Goal: Information Seeking & Learning: Learn about a topic

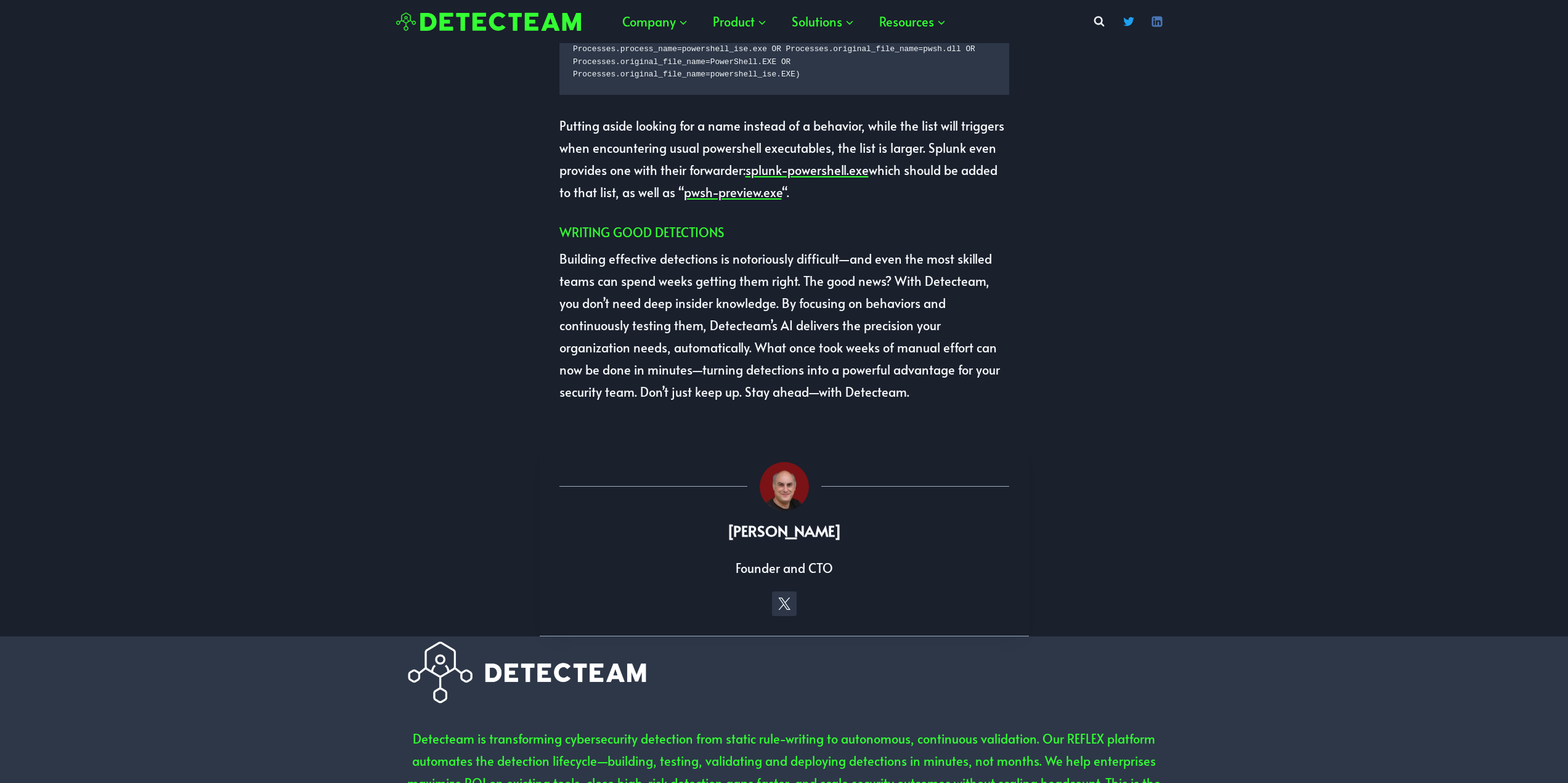
scroll to position [2833, 0]
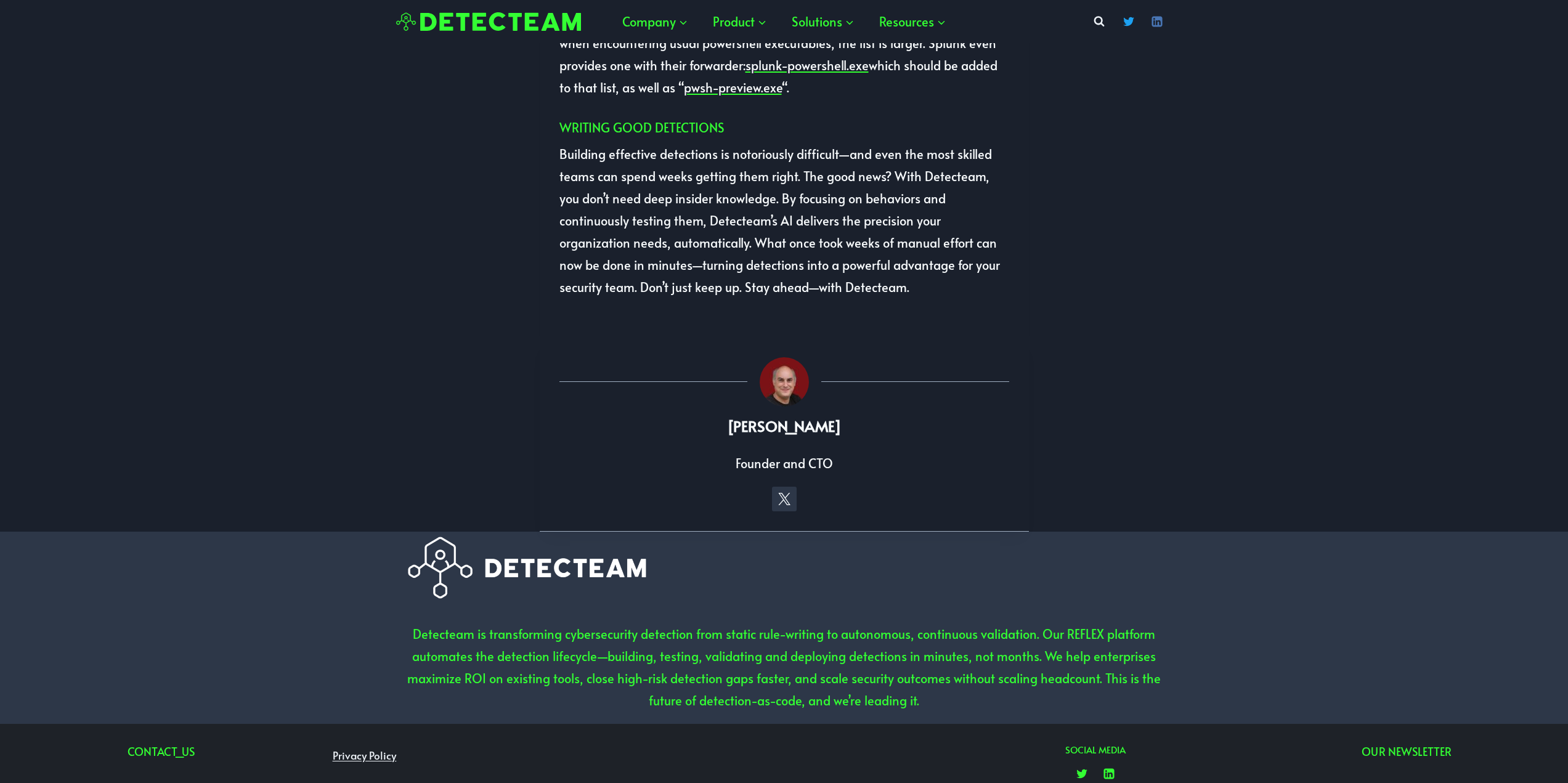
click at [472, 16] on img at bounding box center [488, 21] width 185 height 19
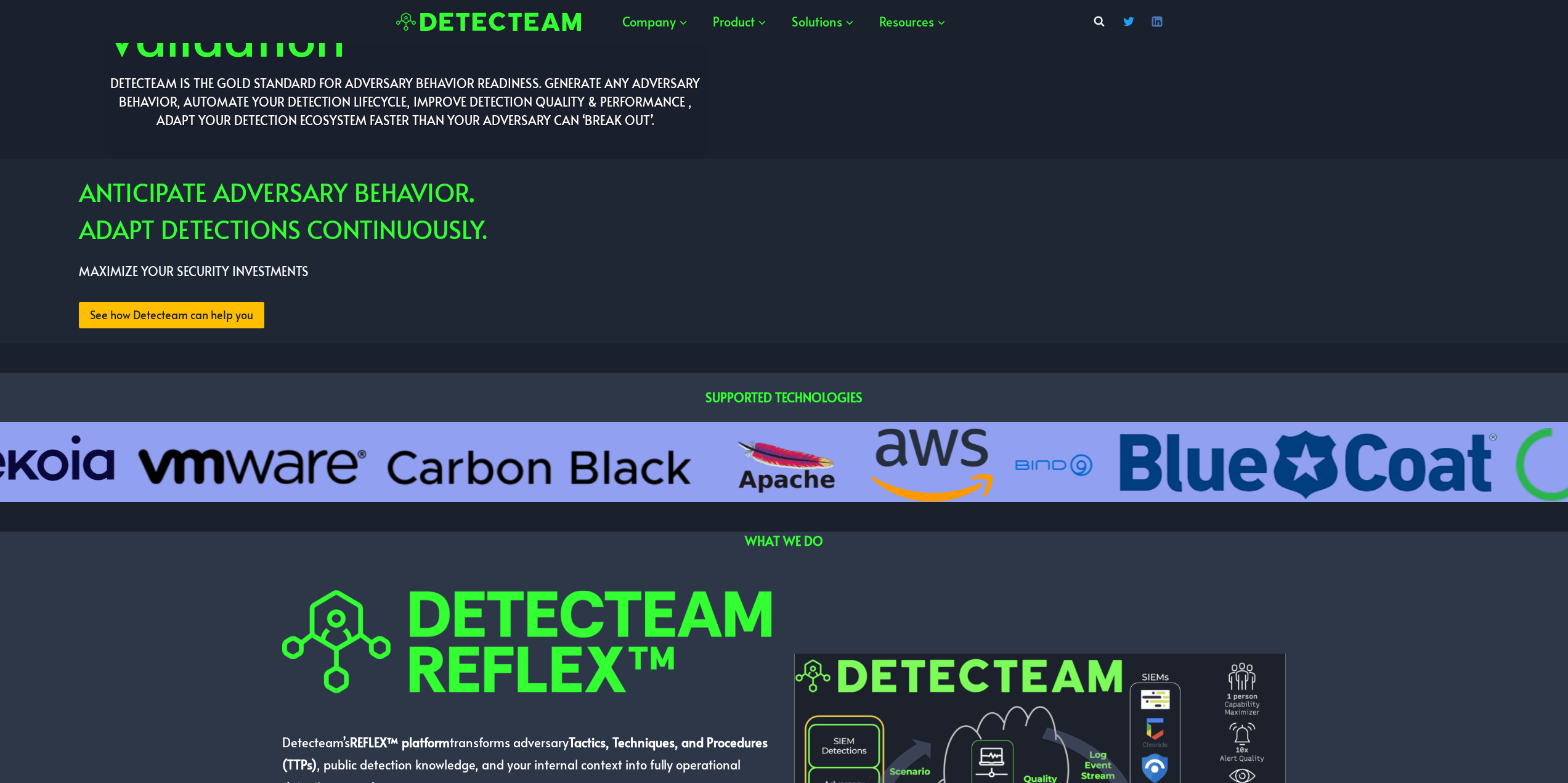
scroll to position [369, 0]
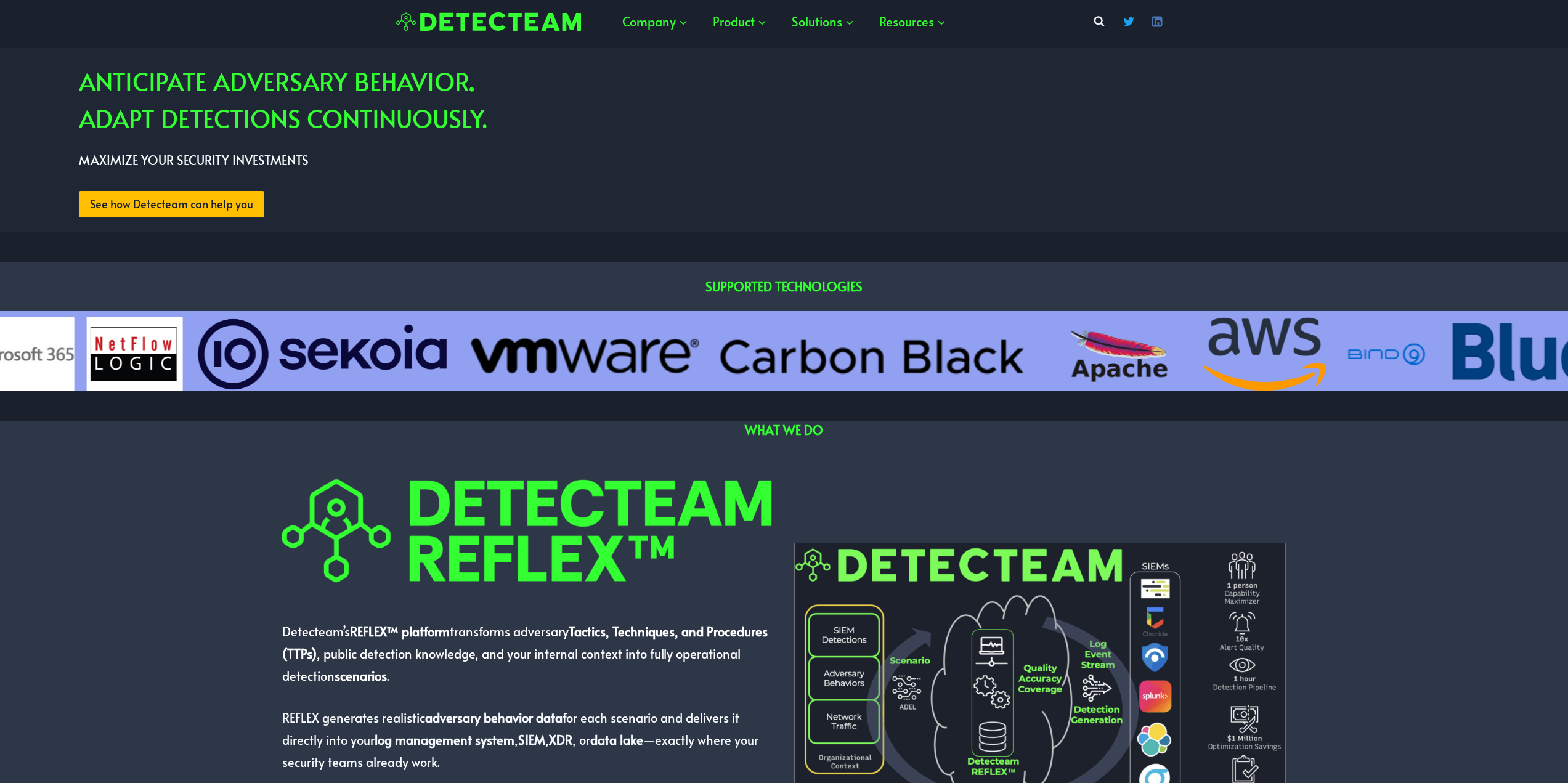
drag, startPoint x: 1133, startPoint y: 343, endPoint x: 617, endPoint y: 320, distance: 516.5
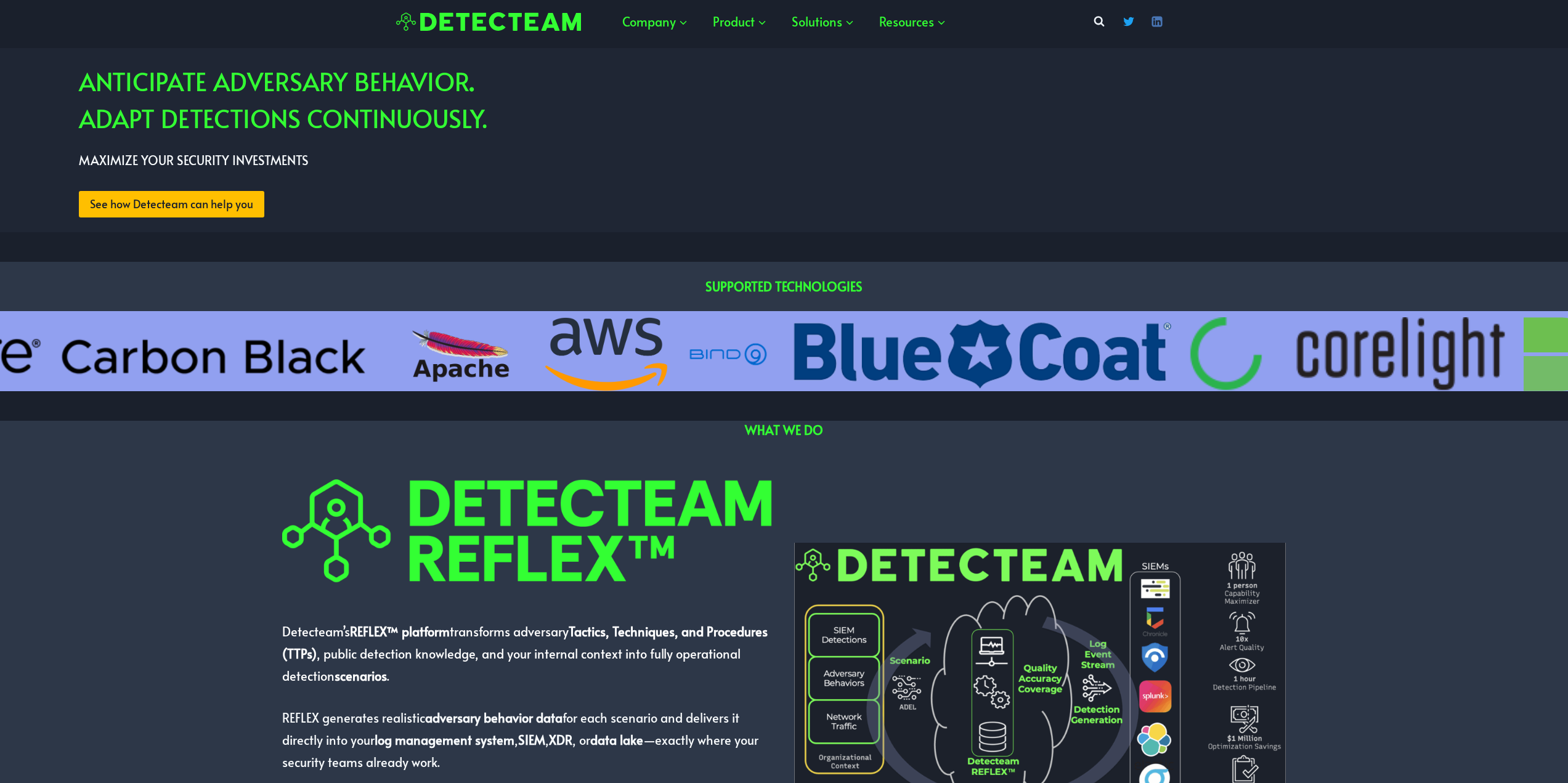
drag, startPoint x: 1196, startPoint y: 341, endPoint x: 552, endPoint y: 326, distance: 644.2
click at [552, 326] on img "2 of 13" at bounding box center [606, 354] width 124 height 74
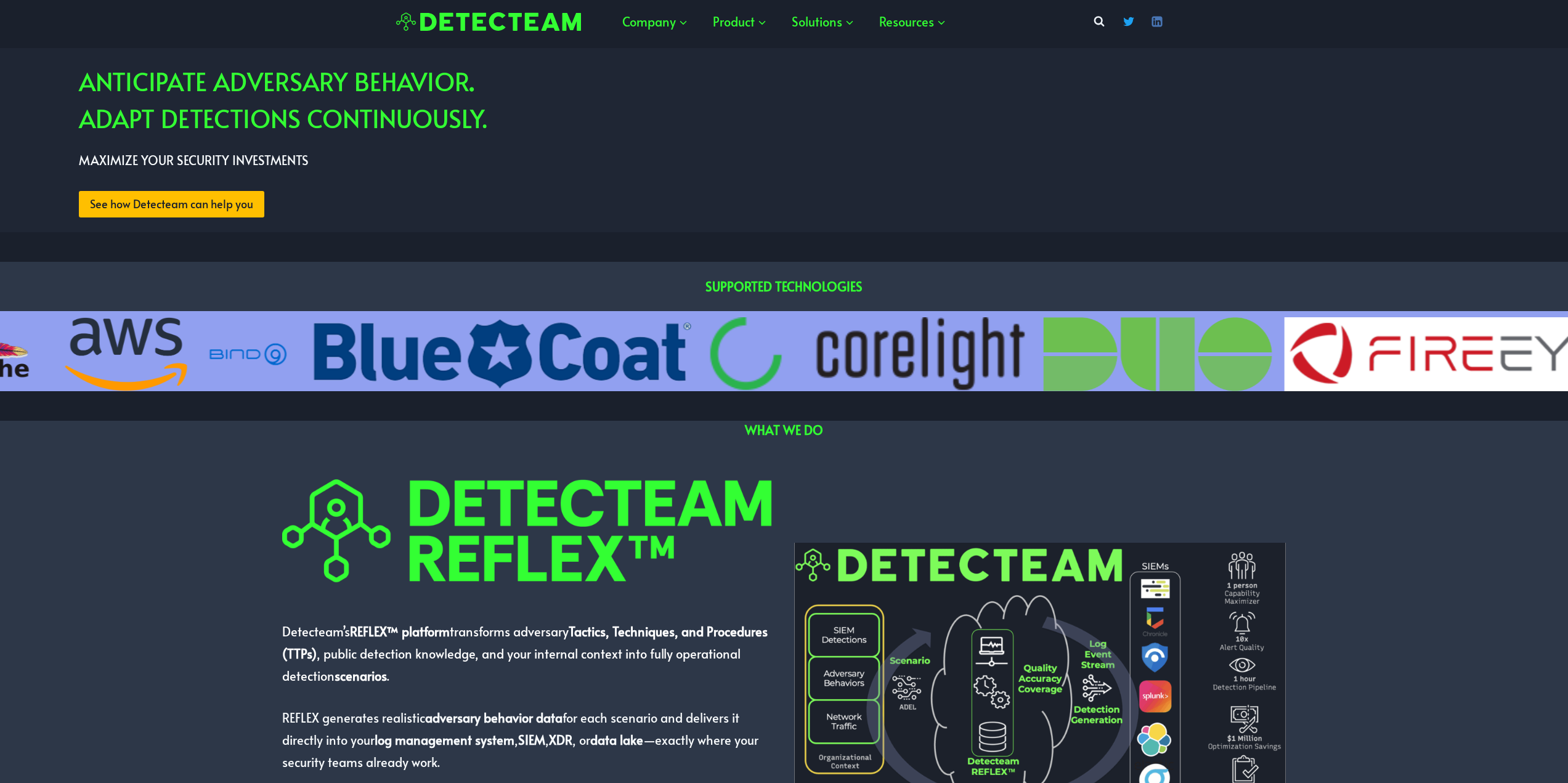
drag, startPoint x: 1409, startPoint y: 341, endPoint x: 825, endPoint y: 341, distance: 584.0
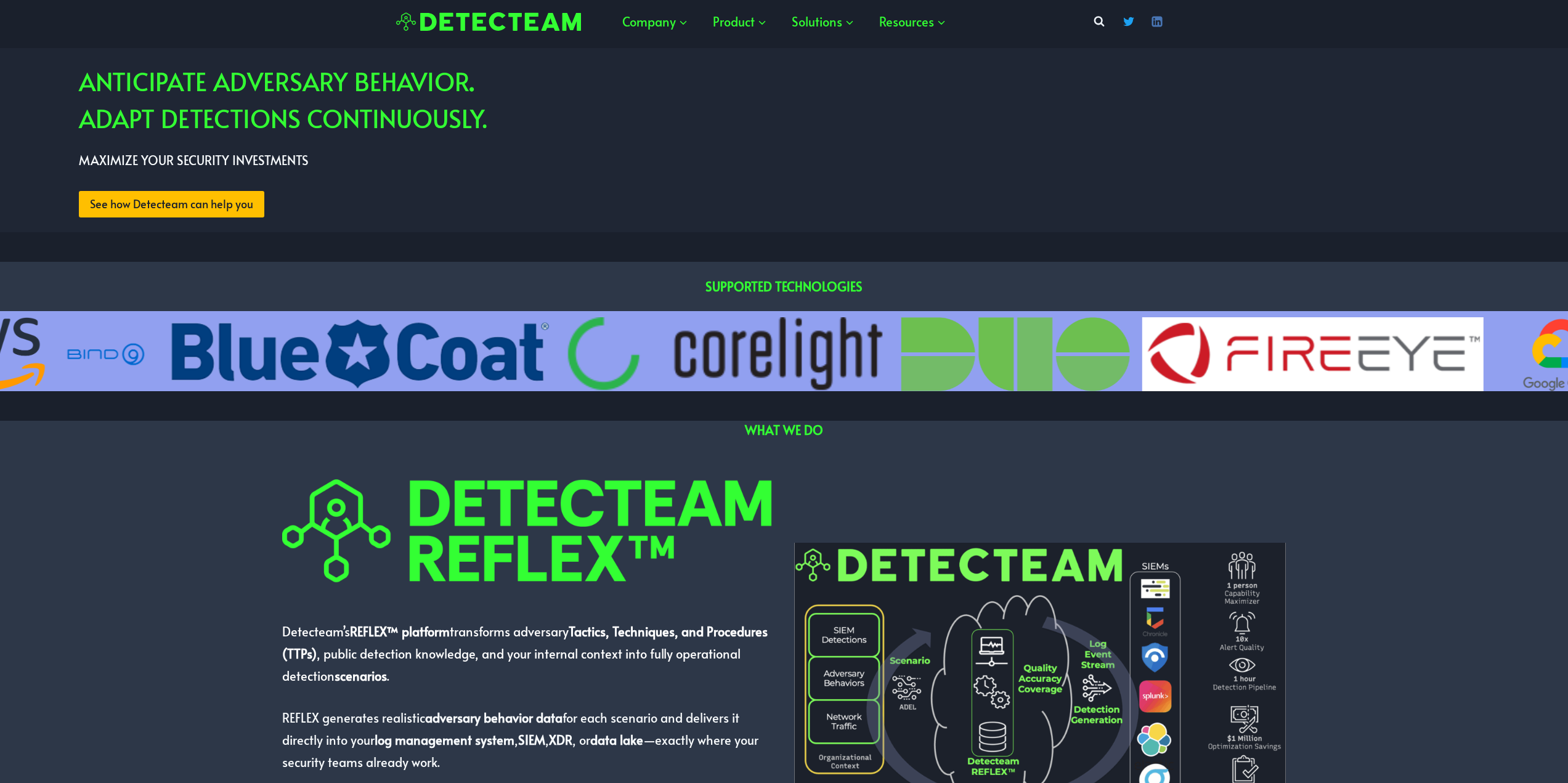
drag, startPoint x: 1372, startPoint y: 369, endPoint x: 829, endPoint y: 351, distance: 543.3
click at [830, 352] on div at bounding box center [784, 354] width 1568 height 74
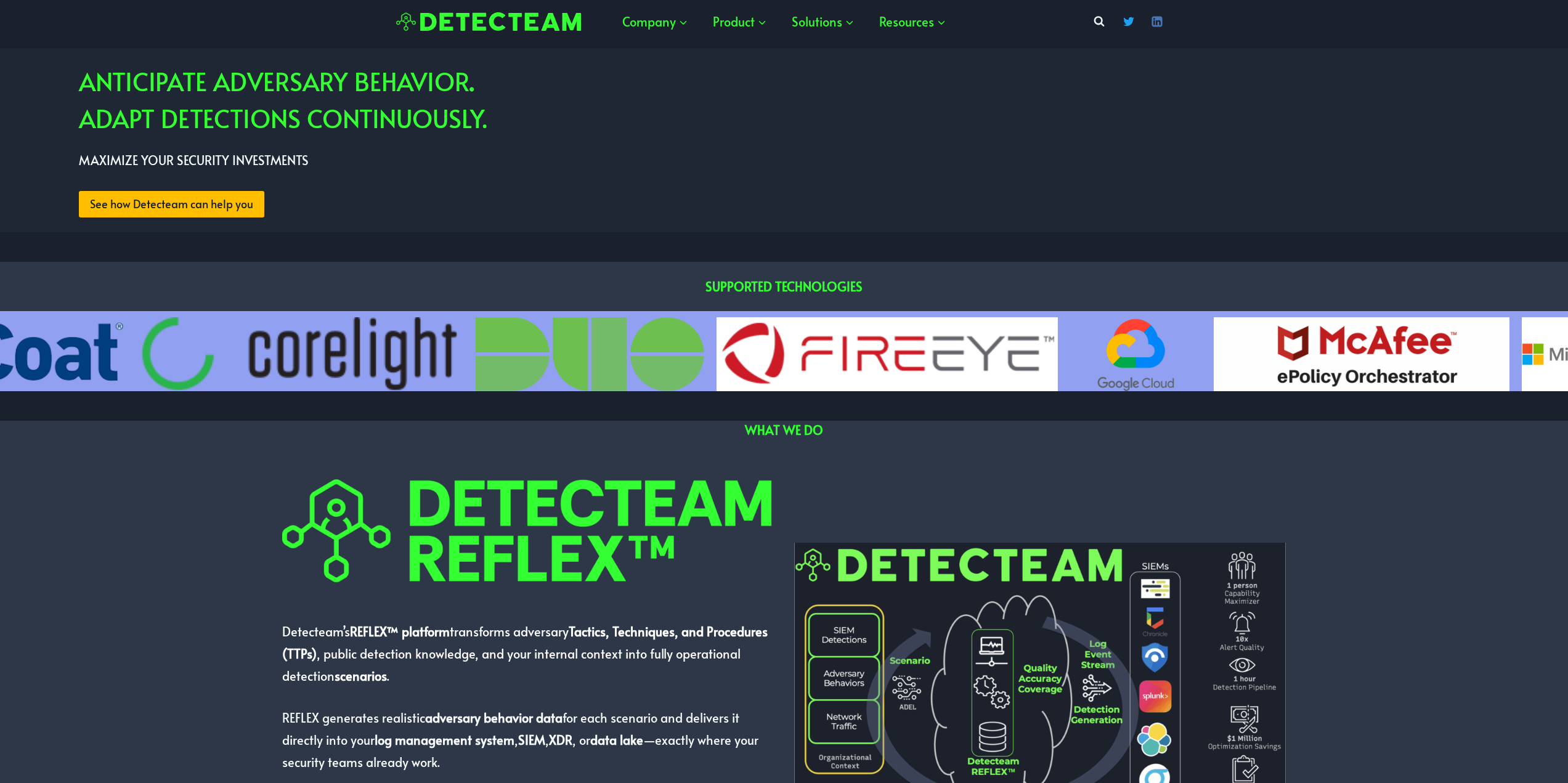
drag, startPoint x: 949, startPoint y: 348, endPoint x: 450, endPoint y: 328, distance: 499.4
click at [448, 329] on img "5 of 13" at bounding box center [302, 354] width 323 height 74
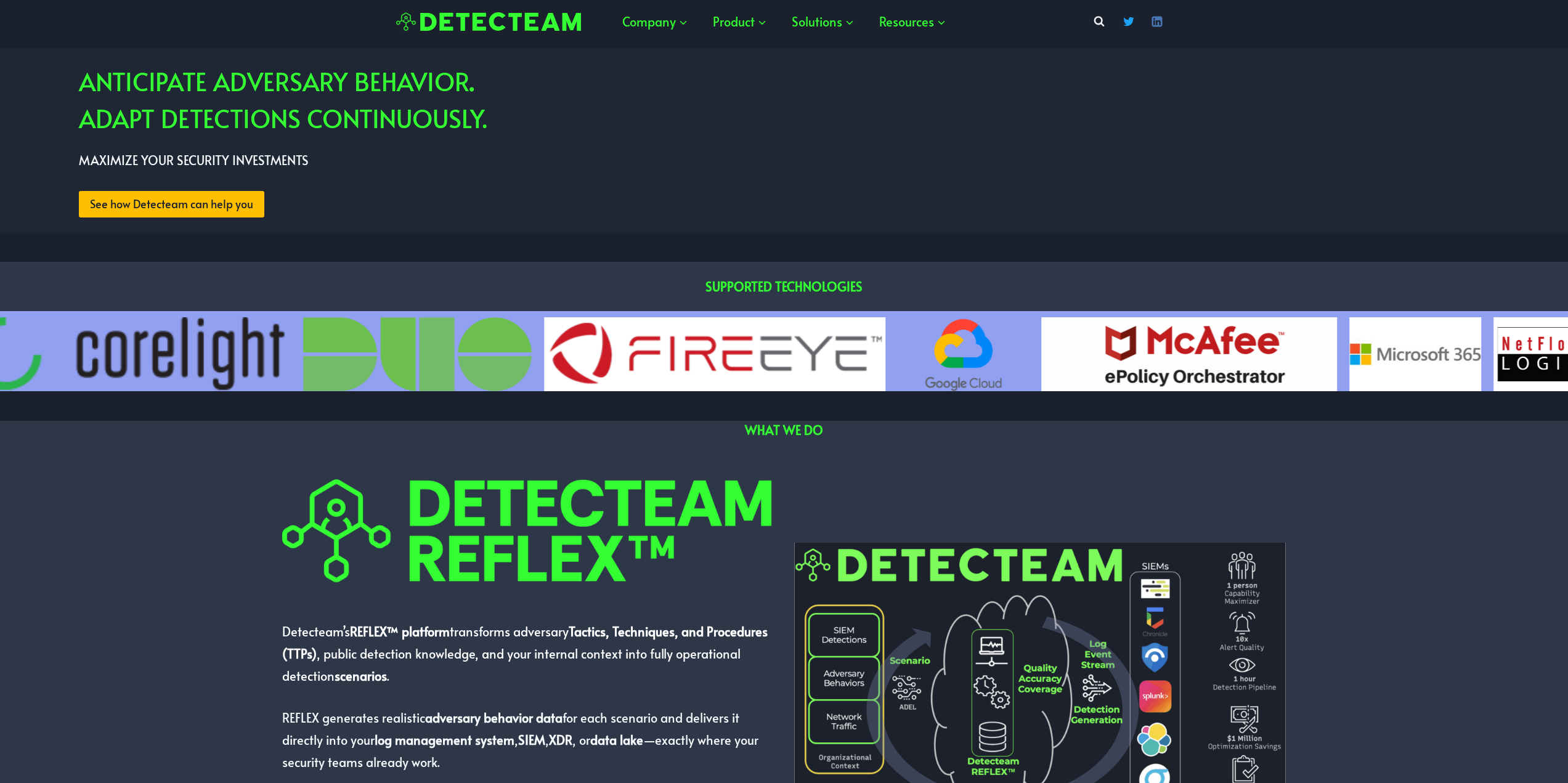
drag, startPoint x: 823, startPoint y: 337, endPoint x: 603, endPoint y: 342, distance: 220.1
click at [600, 342] on img "7 of 13" at bounding box center [715, 354] width 342 height 74
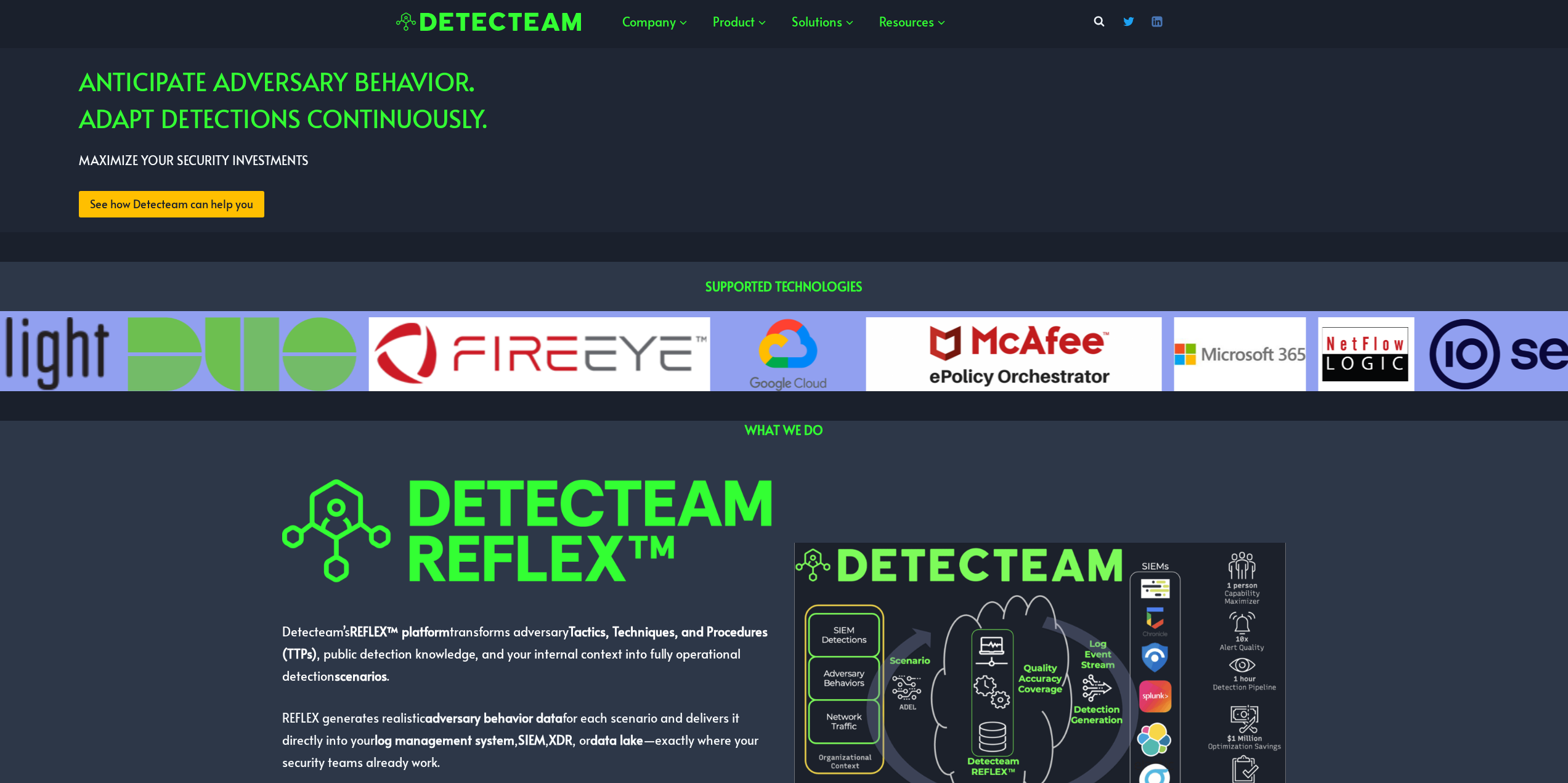
drag, startPoint x: 725, startPoint y: 355, endPoint x: 761, endPoint y: 351, distance: 36.2
click at [723, 354] on img "8 of 13" at bounding box center [788, 354] width 132 height 74
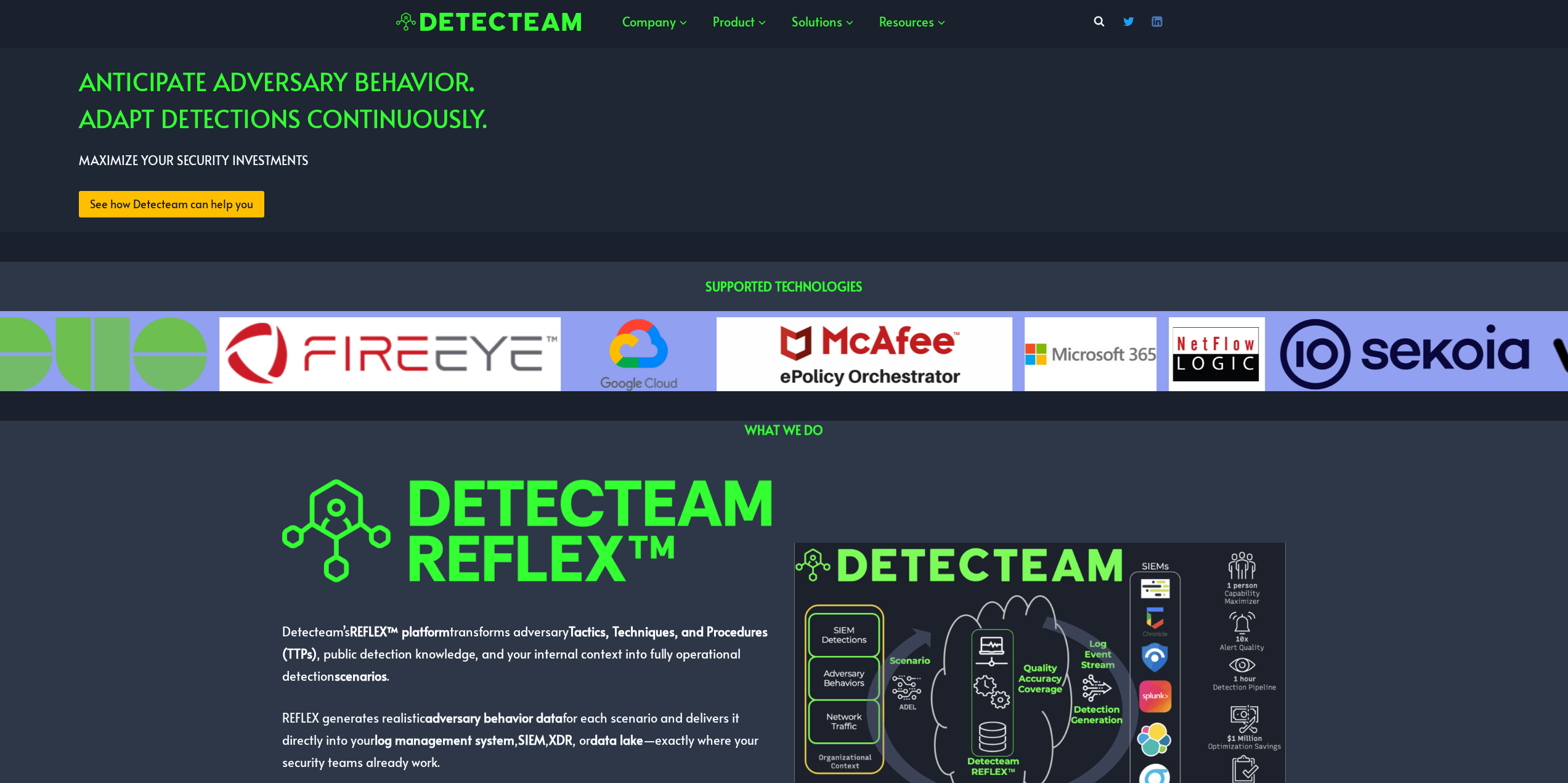
drag, startPoint x: 961, startPoint y: 361, endPoint x: 819, endPoint y: 359, distance: 142.0
click at [780, 361] on img "9 of 13" at bounding box center [865, 354] width 296 height 74
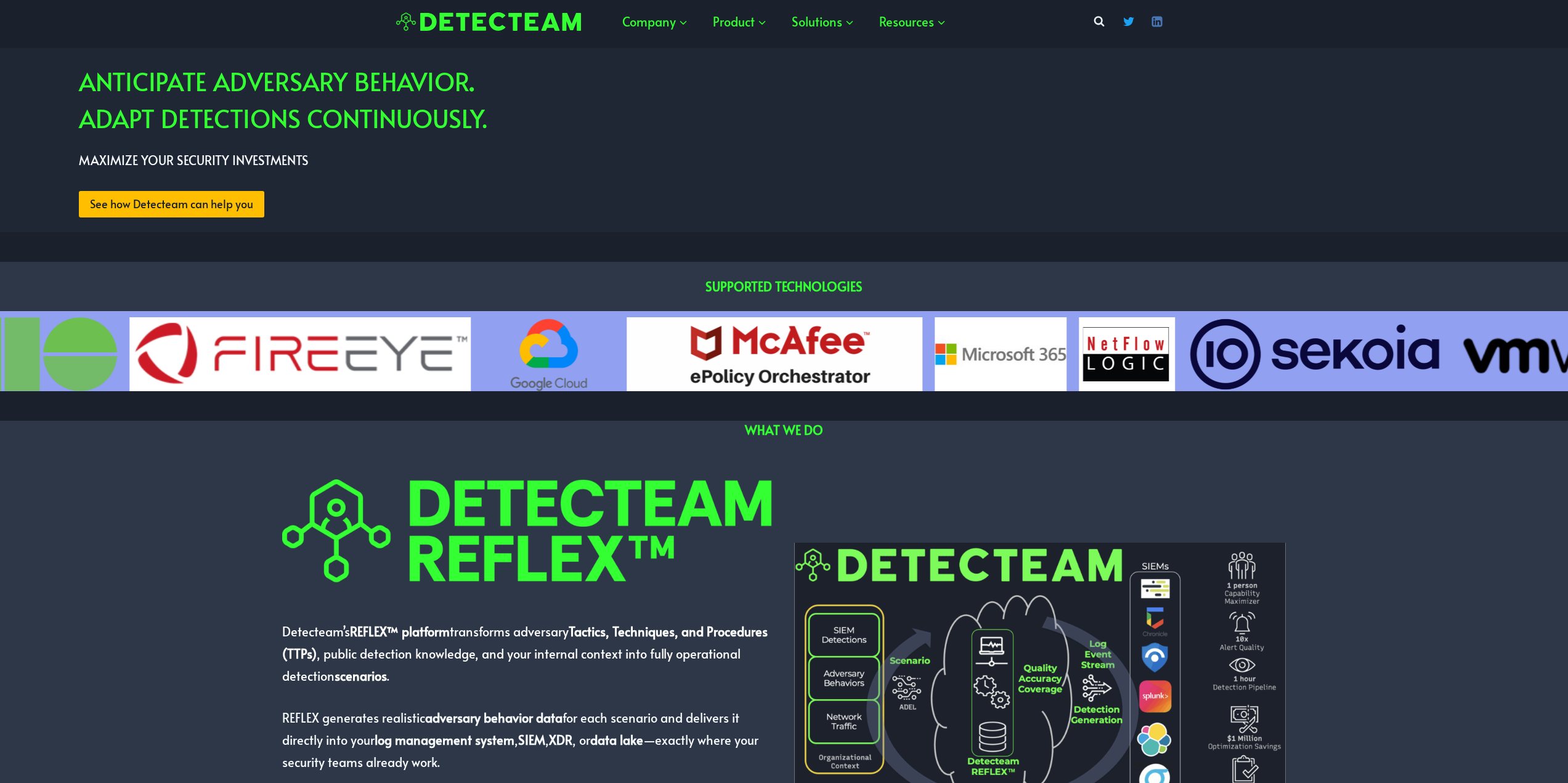
drag, startPoint x: 946, startPoint y: 363, endPoint x: 614, endPoint y: 343, distance: 332.6
click at [936, 344] on img "10 of 13" at bounding box center [1001, 354] width 132 height 74
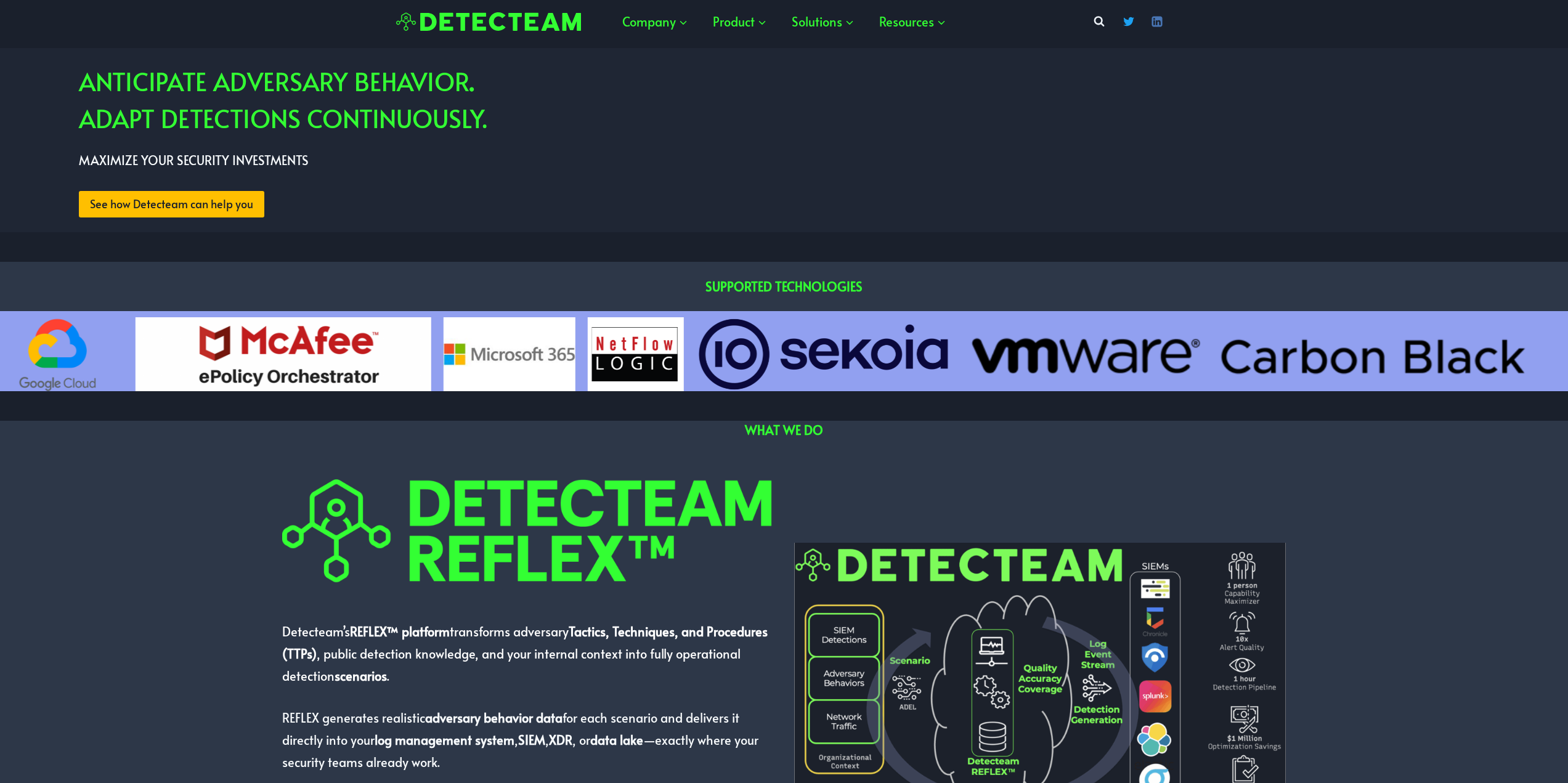
drag, startPoint x: 859, startPoint y: 342, endPoint x: 735, endPoint y: 334, distance: 124.3
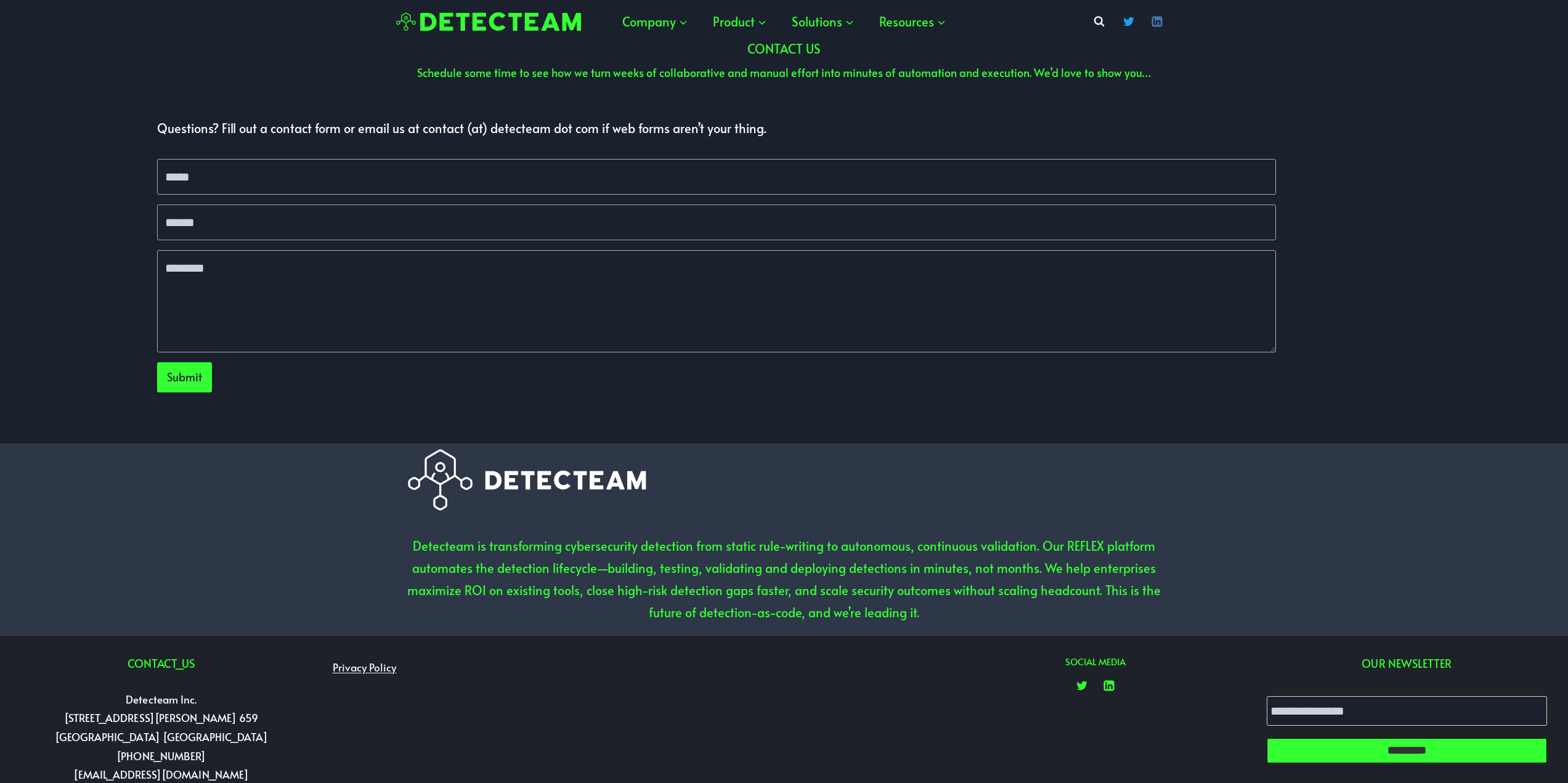
scroll to position [3574, 0]
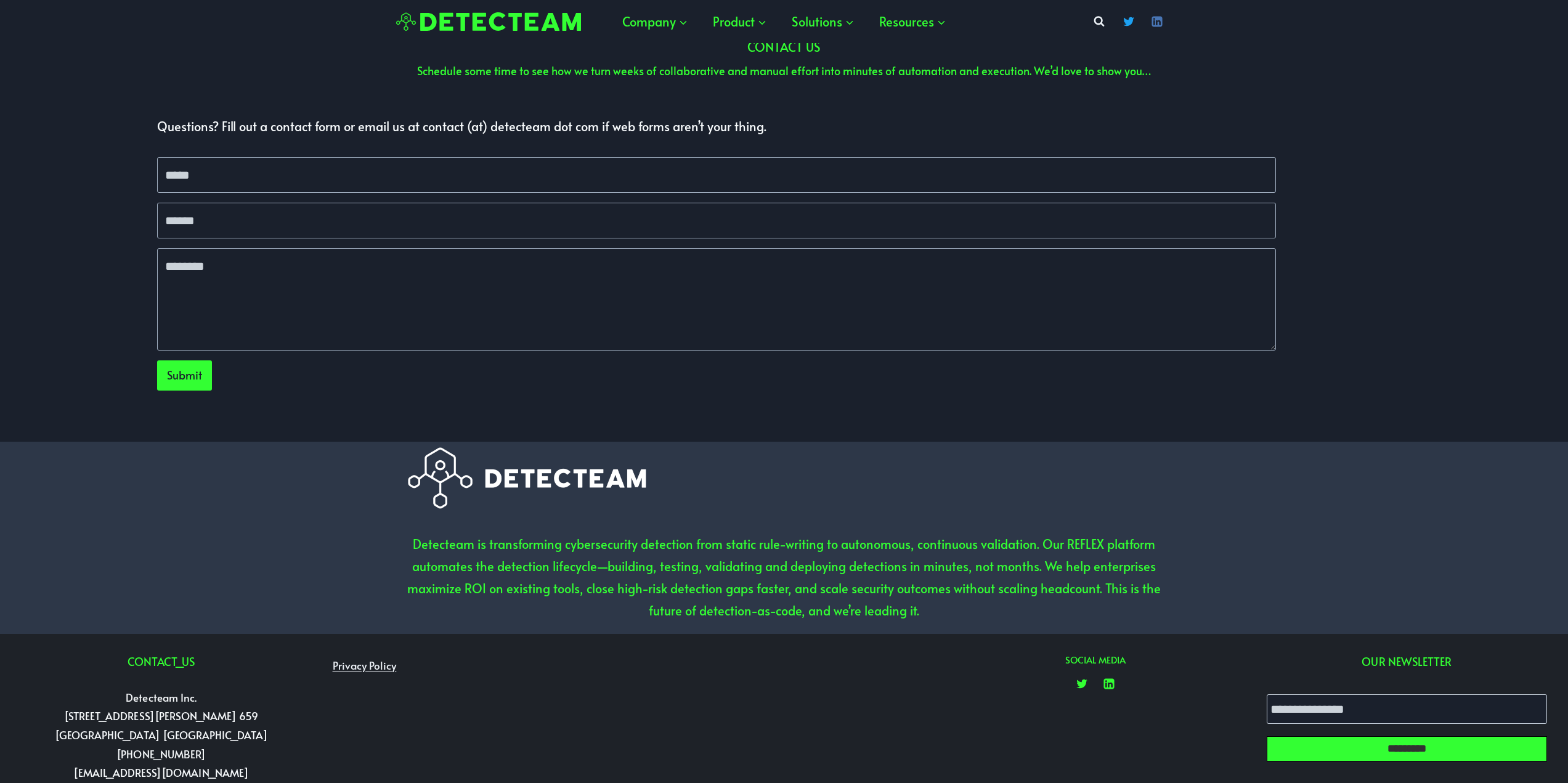
drag, startPoint x: 47, startPoint y: 521, endPoint x: 41, endPoint y: 322, distance: 199.1
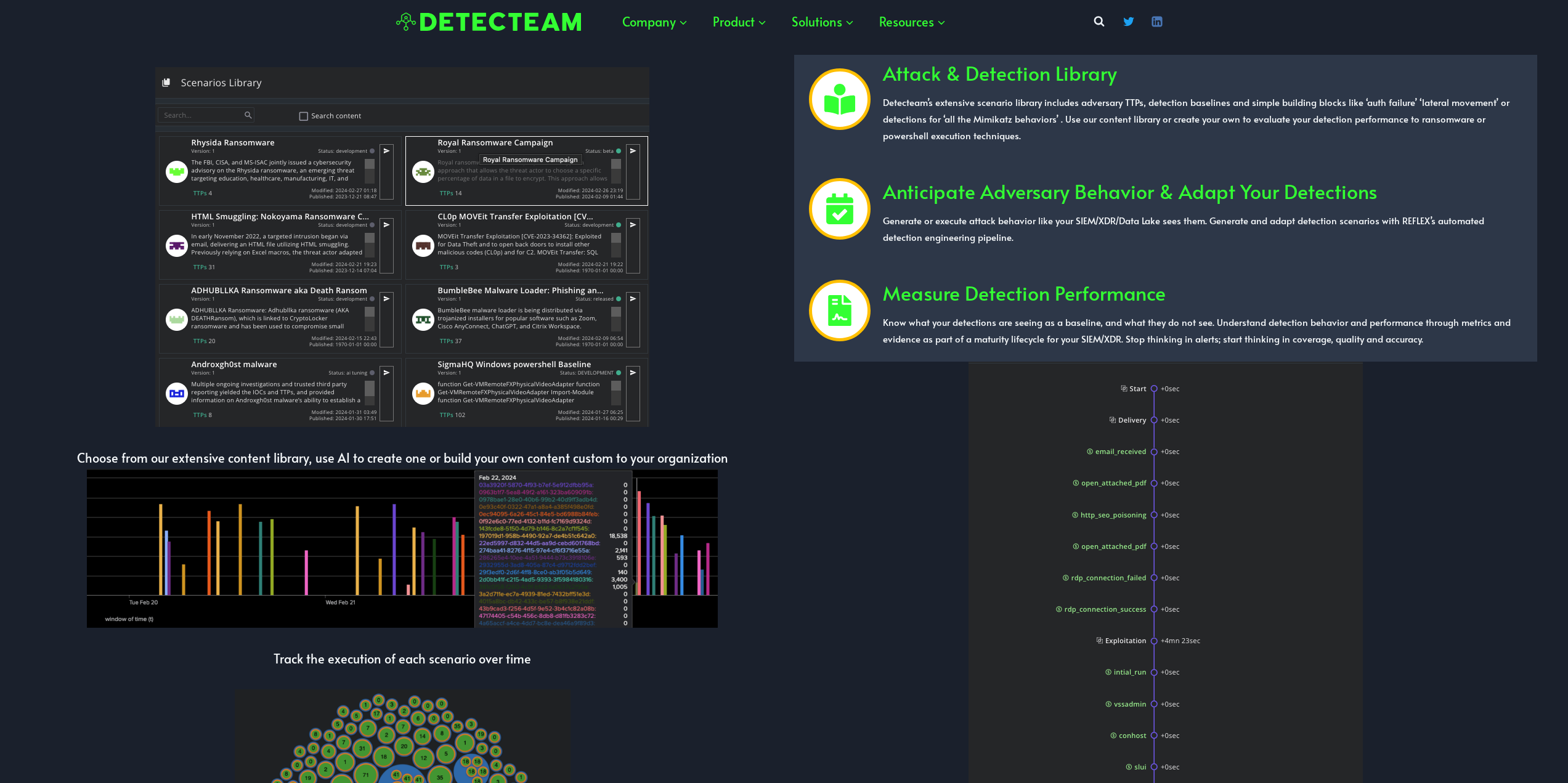
scroll to position [0, 0]
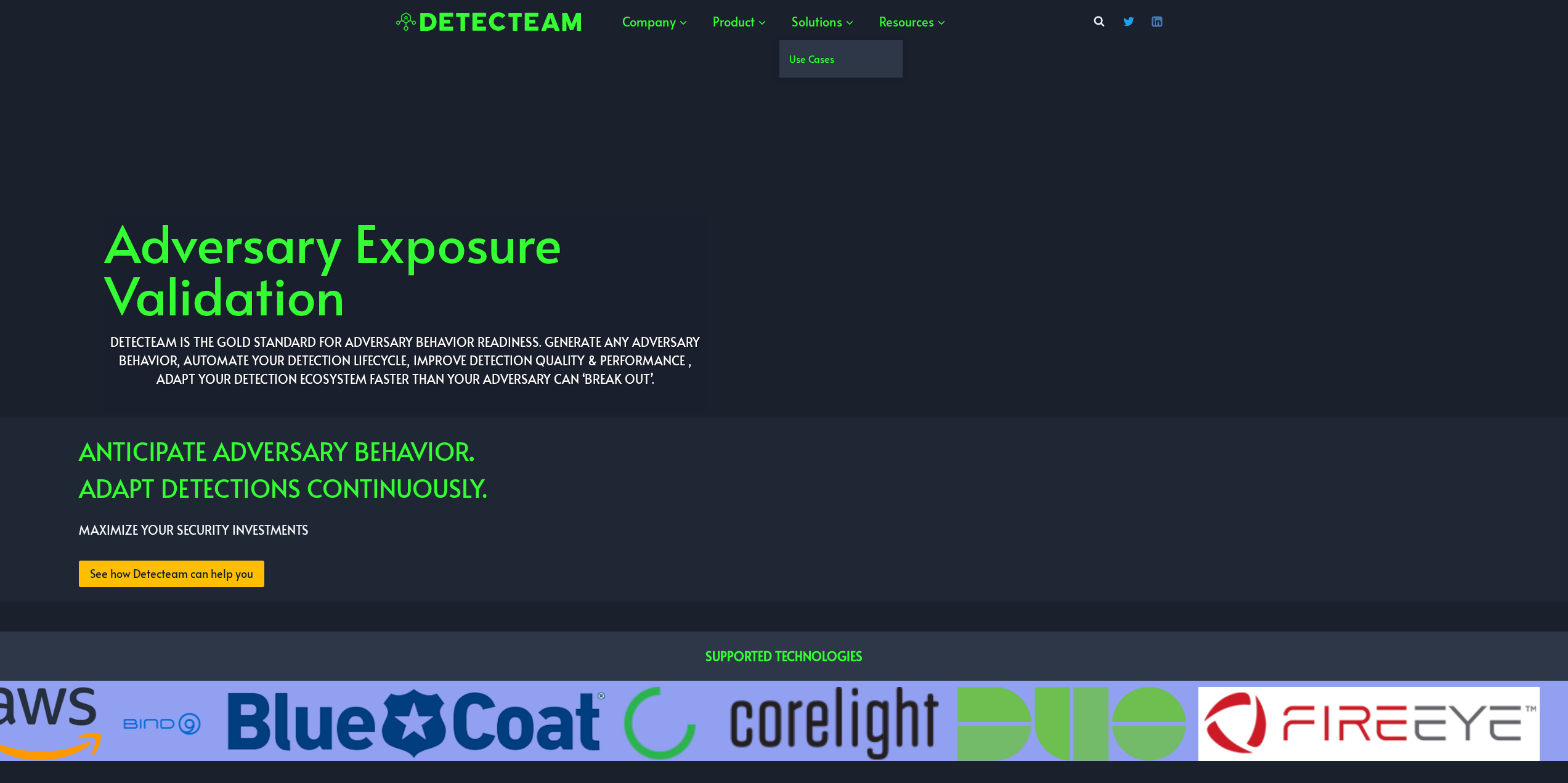
click at [807, 56] on link "Use Cases" at bounding box center [841, 59] width 123 height 38
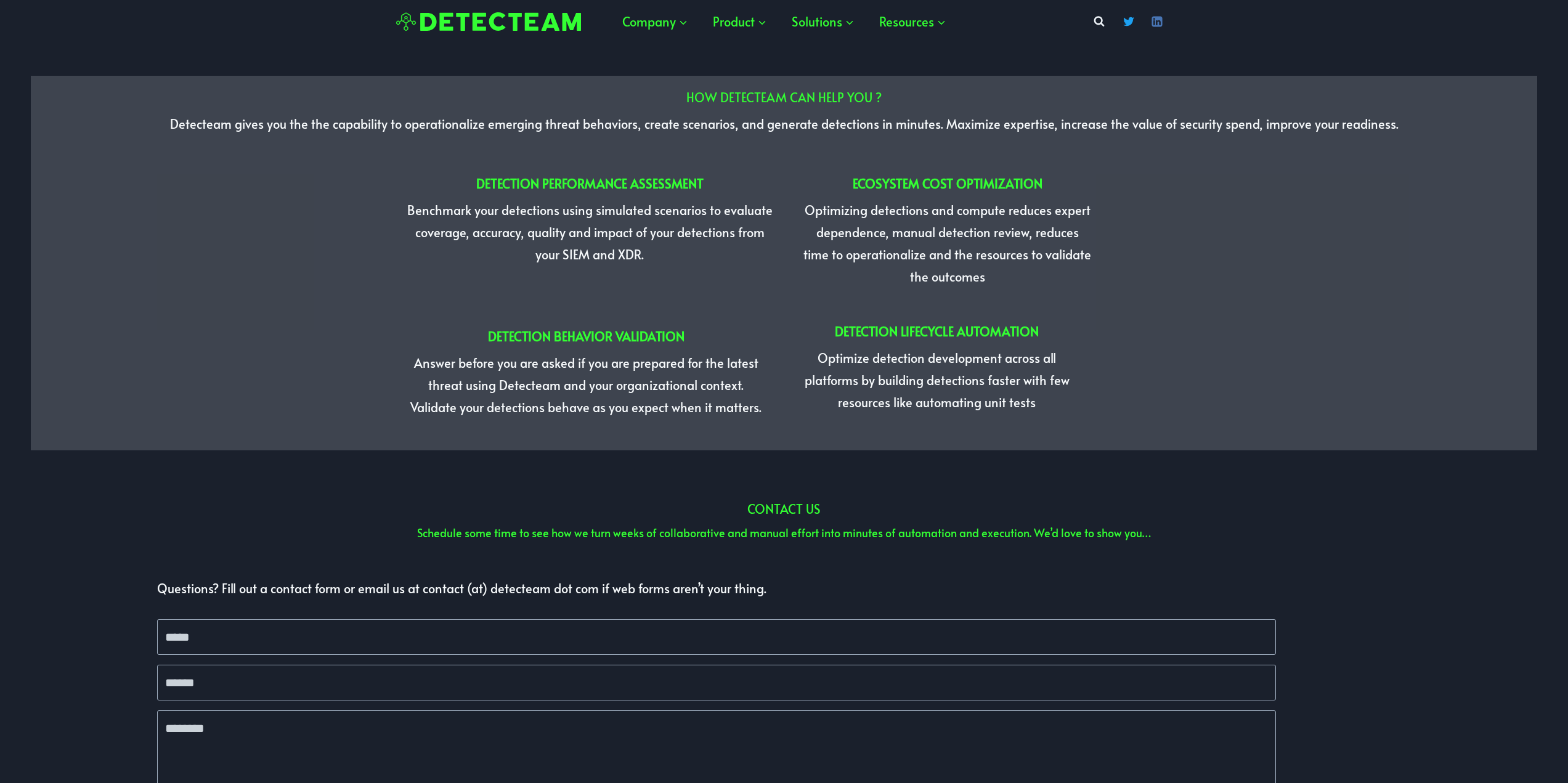
scroll to position [3116, 0]
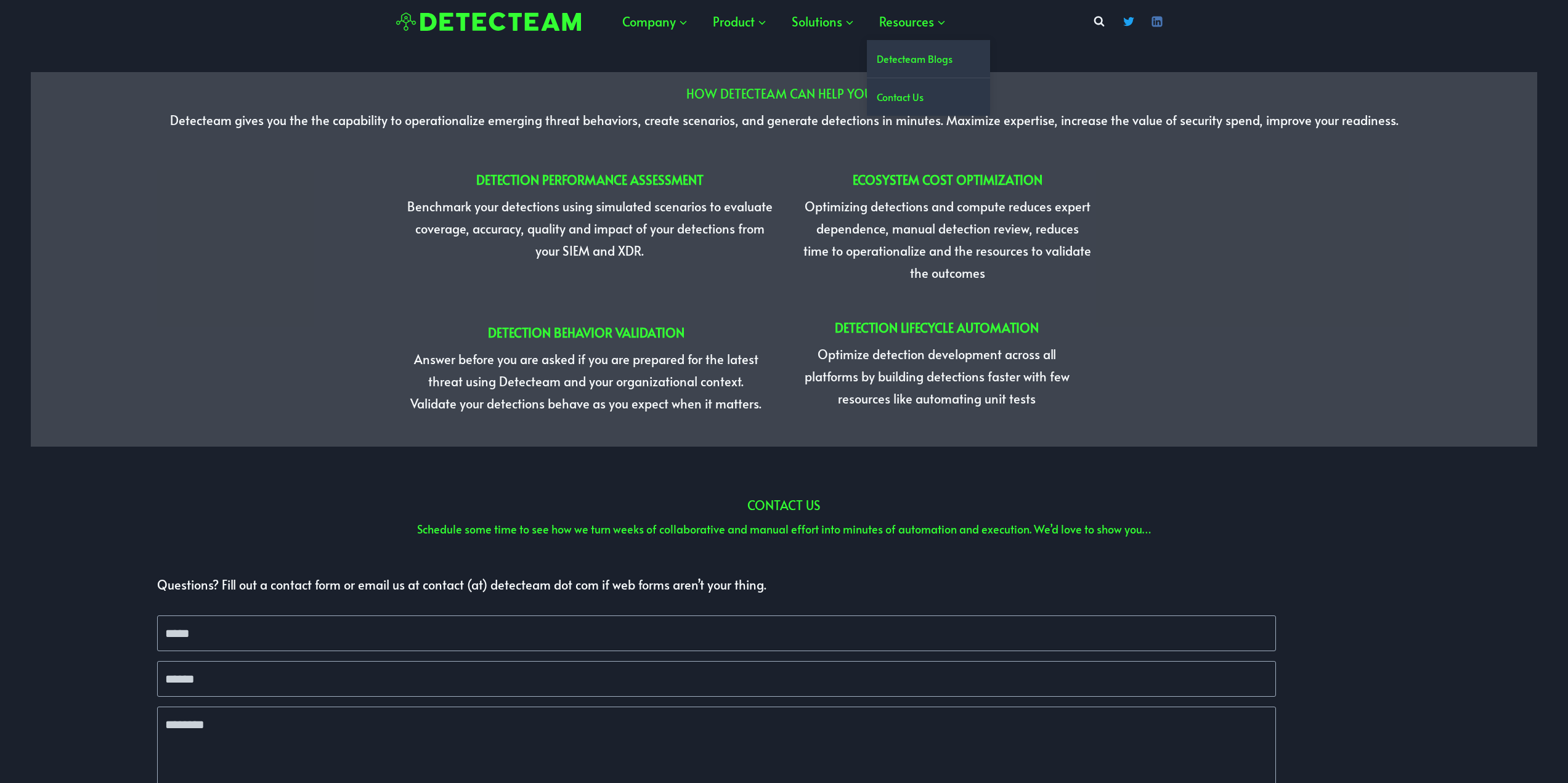
click at [910, 49] on link "Detecteam Blogs" at bounding box center [928, 59] width 123 height 38
click at [911, 59] on link "Detecteam Blogs" at bounding box center [928, 59] width 123 height 38
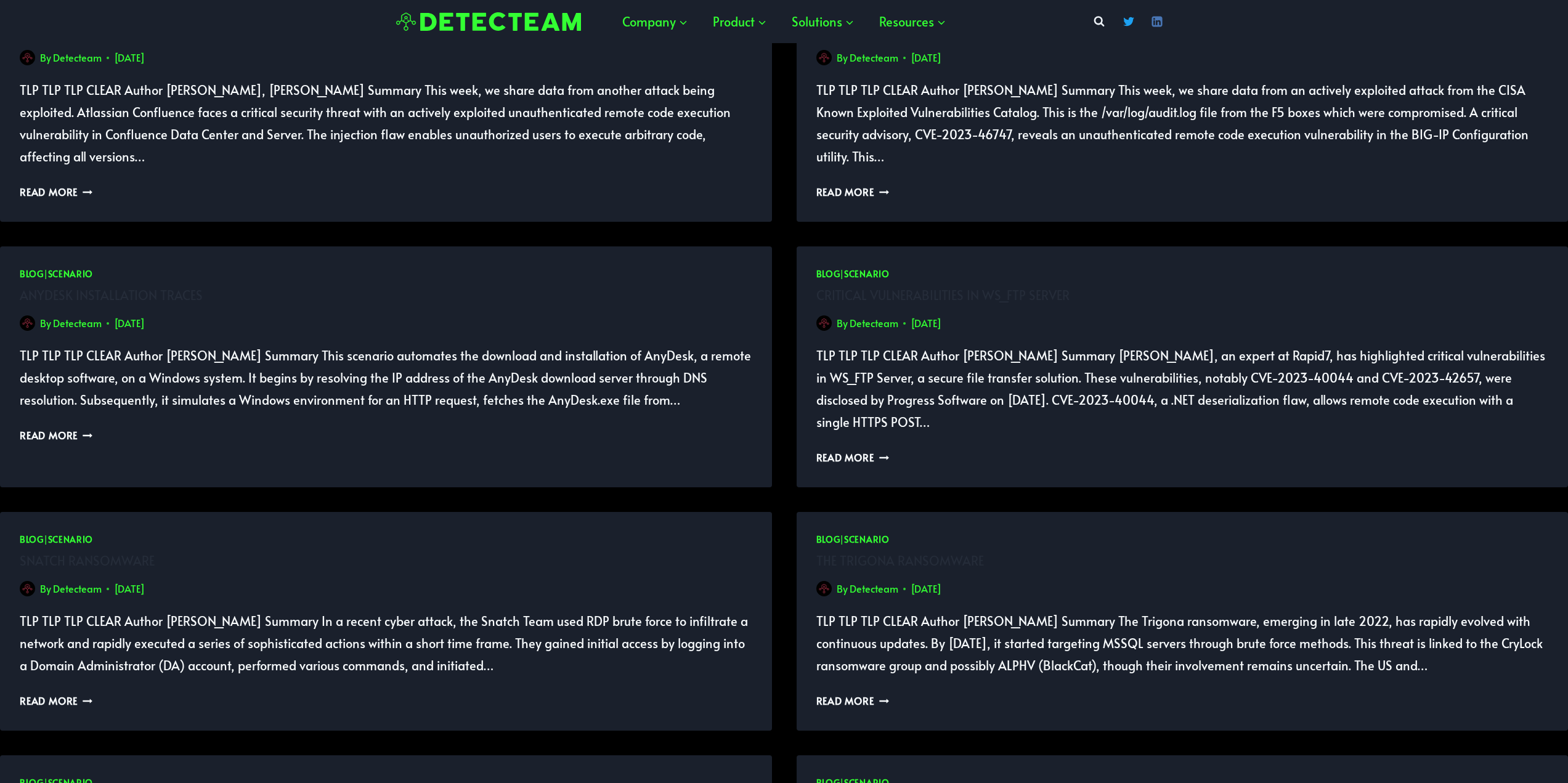
scroll to position [1170, 0]
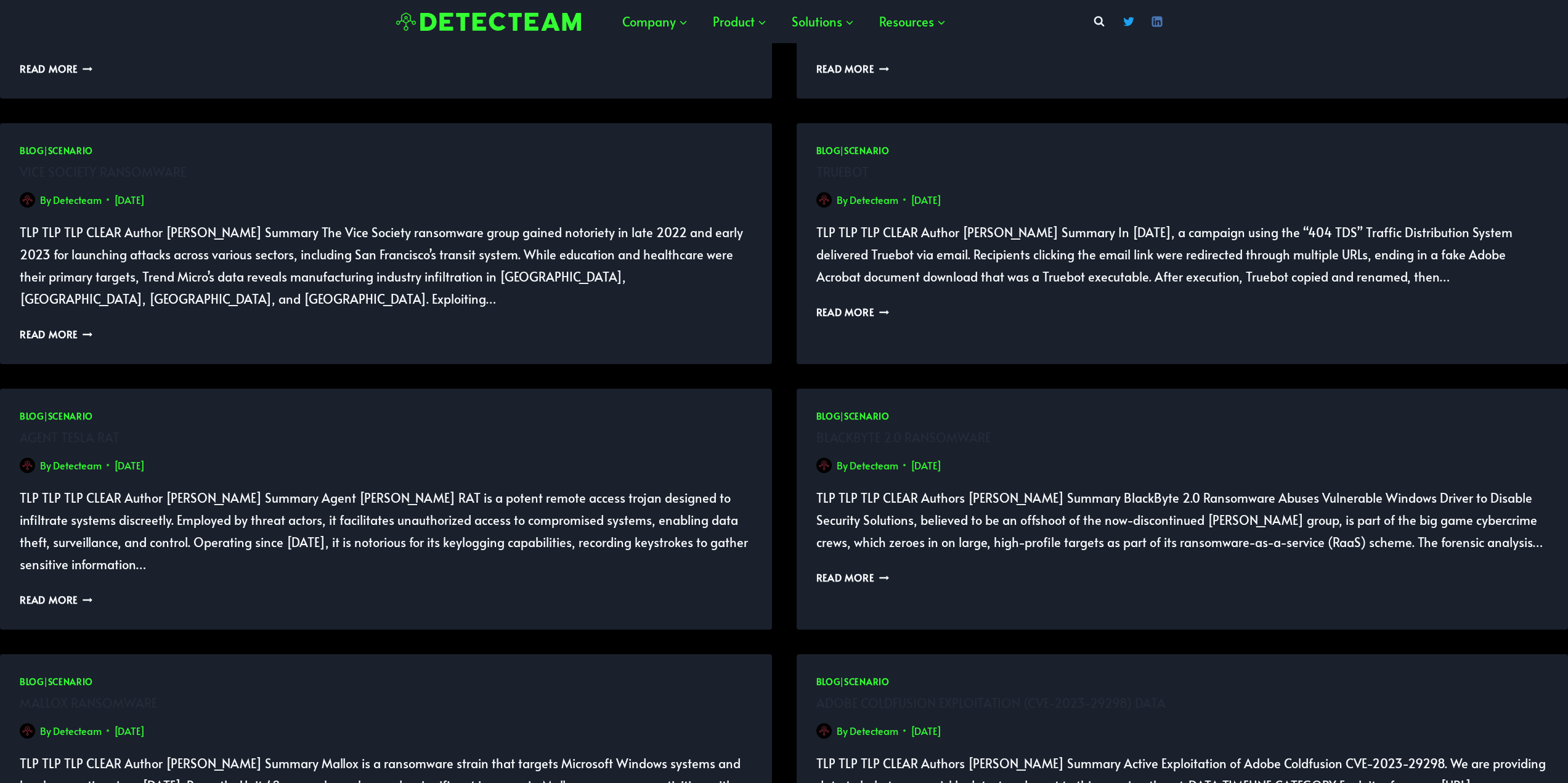
scroll to position [2525, 0]
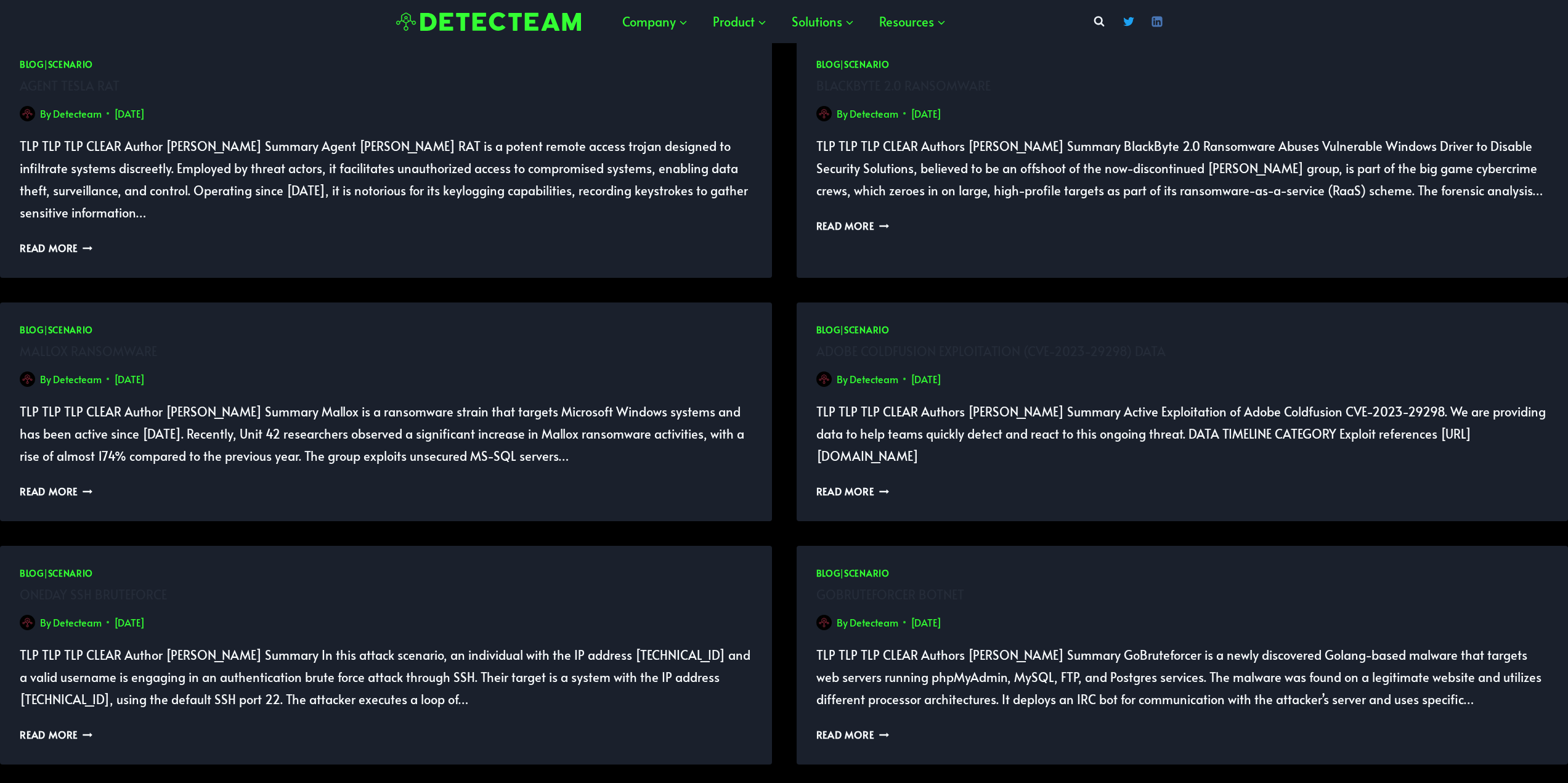
scroll to position [2895, 0]
